Goal: Find specific page/section: Find specific page/section

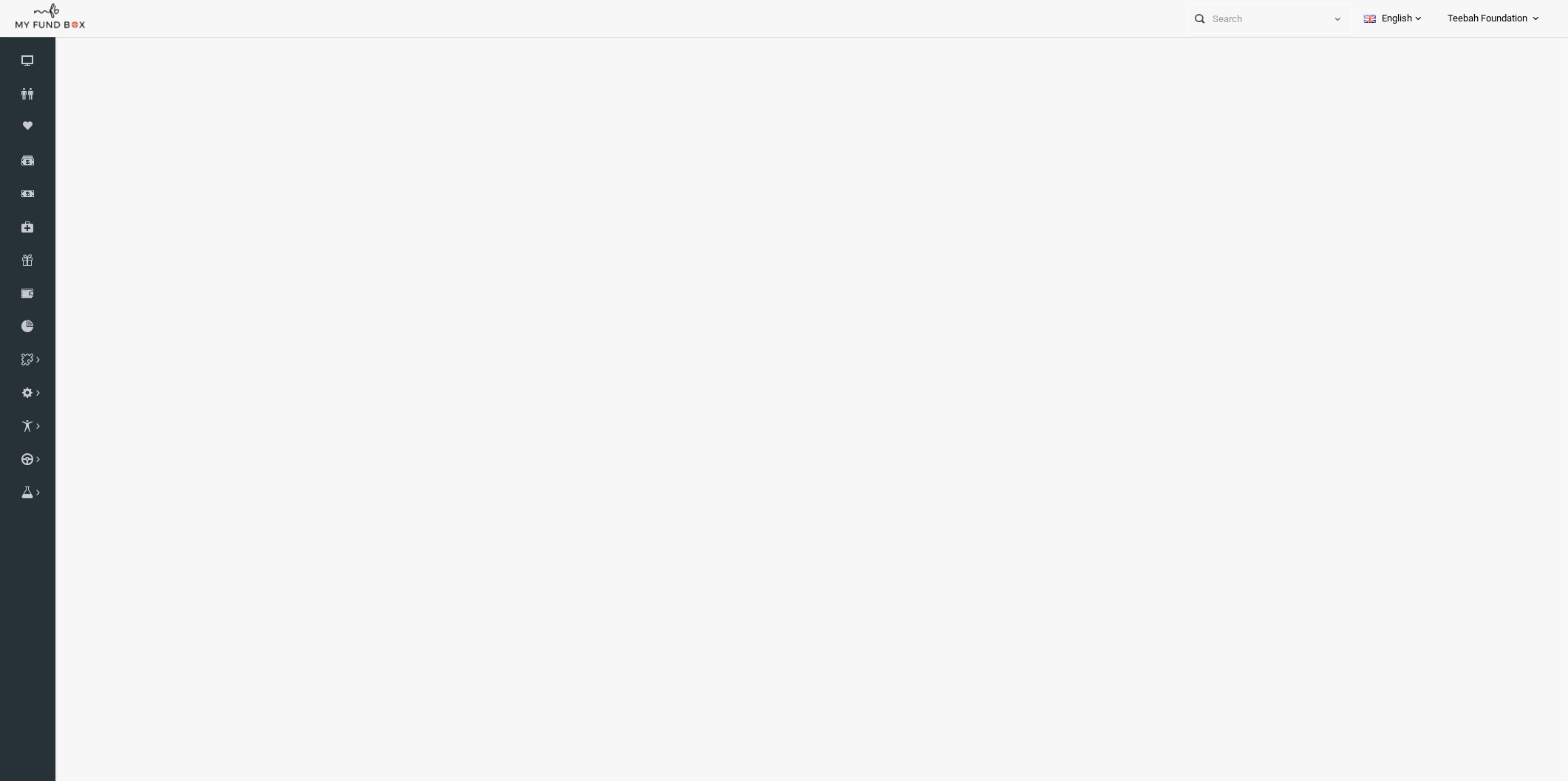
select select "100"
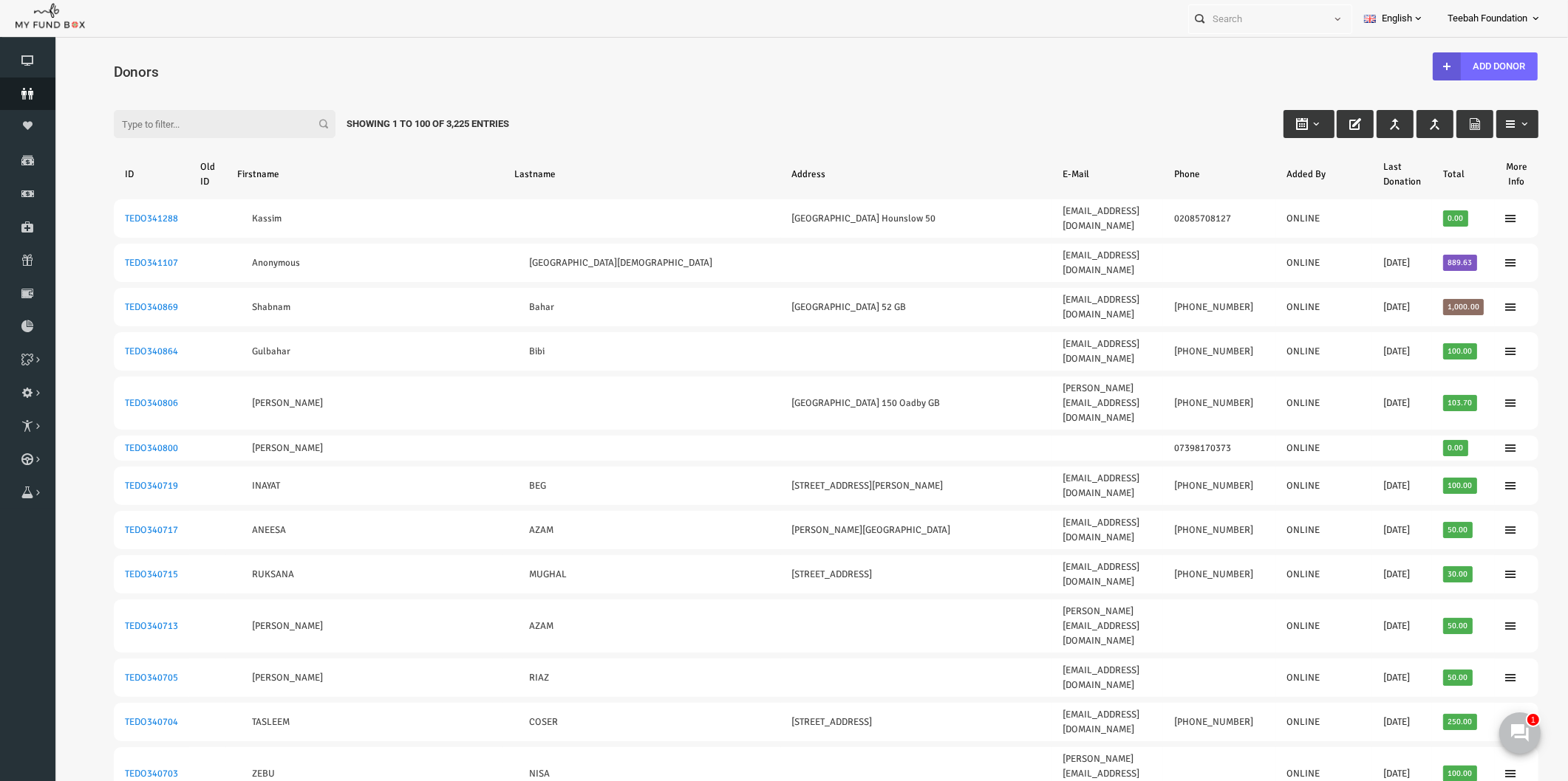
click at [21, 91] on icon at bounding box center [27, 93] width 56 height 12
click at [649, 106] on div "Filter: Showing 1 to 100 of 3,225 Entries" at bounding box center [795, 110] width 1454 height 40
click at [31, 88] on icon at bounding box center [27, 93] width 56 height 12
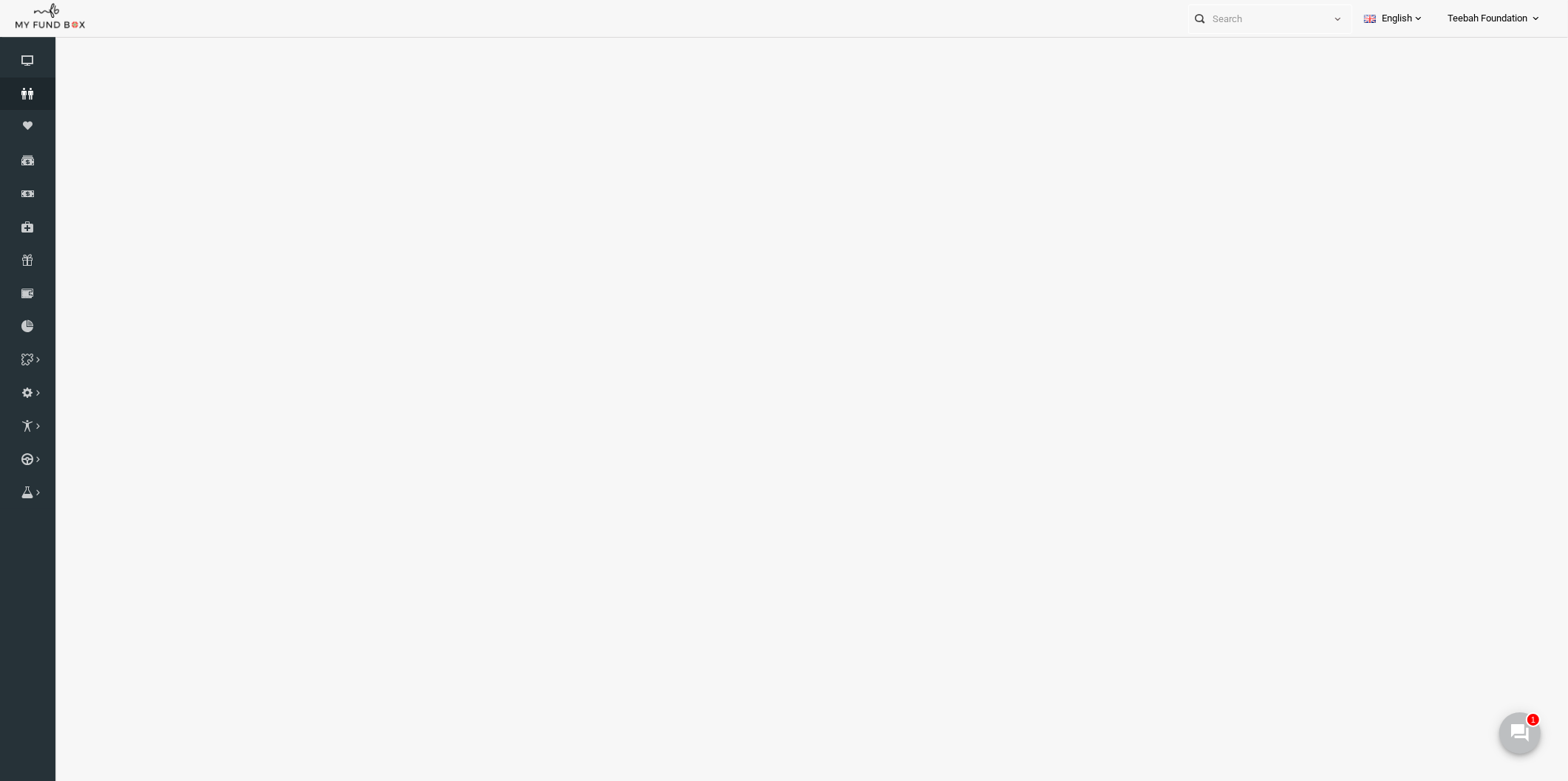
select select "100"
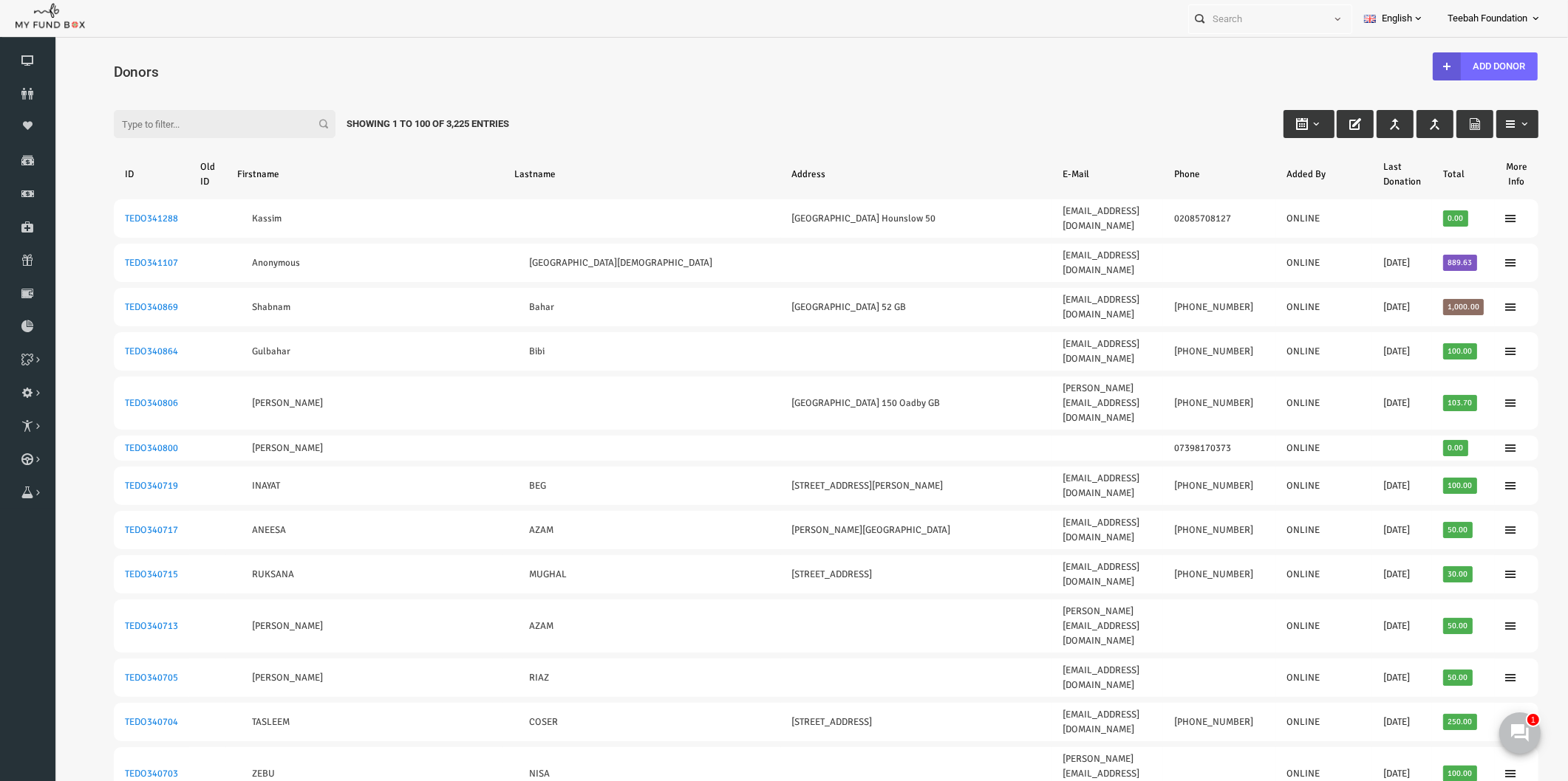
click at [801, 122] on div "Filter: Showing 1 to 100 of 3,225 Entries" at bounding box center [795, 110] width 1454 height 40
